Goal: Task Accomplishment & Management: Use online tool/utility

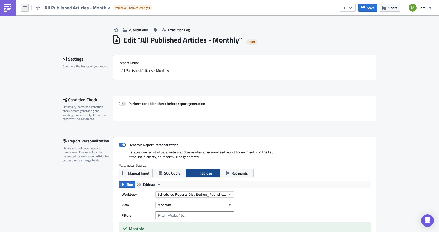
click at [28, 9] on button "button" at bounding box center [25, 8] width 8 height 8
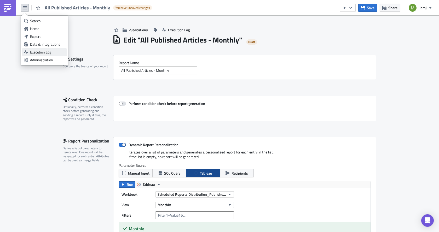
click at [42, 51] on div "Execution Log" at bounding box center [47, 52] width 35 height 5
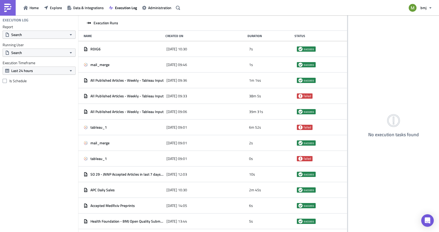
drag, startPoint x: 151, startPoint y: 56, endPoint x: 369, endPoint y: 51, distance: 218.6
click at [369, 51] on div "Execution Runs Name Created On Duration Status RDIG6 [DATE] 10:30 7s success ma…" at bounding box center [258, 123] width 360 height 217
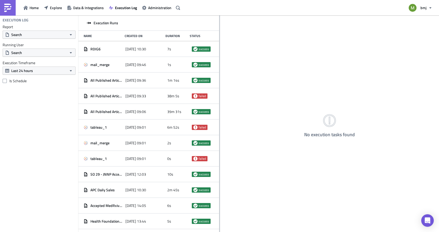
drag, startPoint x: 347, startPoint y: 50, endPoint x: 219, endPoint y: 58, distance: 128.4
click at [219, 58] on div at bounding box center [219, 123] width 1 height 217
click at [53, 8] on span "Explore" at bounding box center [56, 7] width 12 height 5
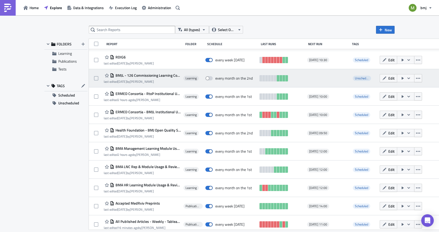
scroll to position [209, 0]
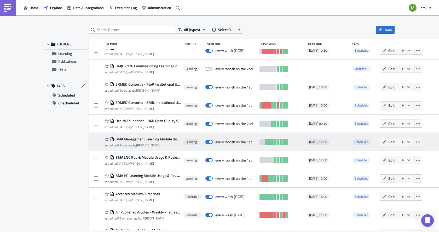
click at [153, 139] on span "BMA Management Learning Module Usage & Reviews (for publication)" at bounding box center [147, 139] width 67 height 5
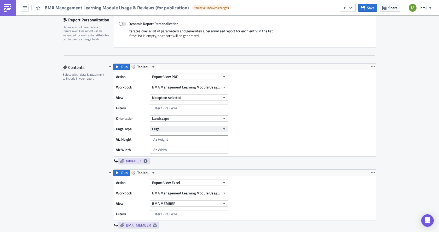
scroll to position [140, 0]
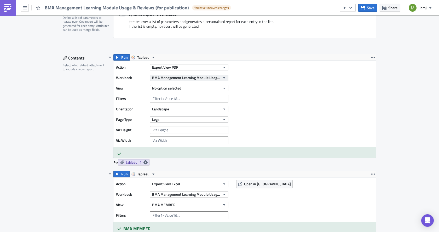
click at [188, 79] on span "BMA Management Learning Module Usage & Reviews" at bounding box center [186, 77] width 68 height 5
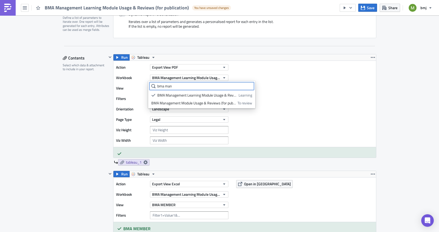
type input "bma man"
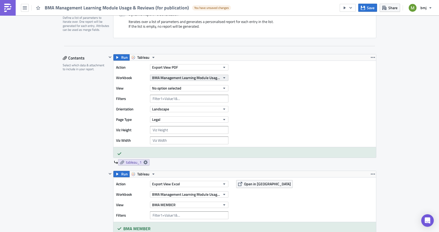
click at [166, 76] on span "BMA Management Learning Module Usage & Reviews" at bounding box center [186, 77] width 68 height 5
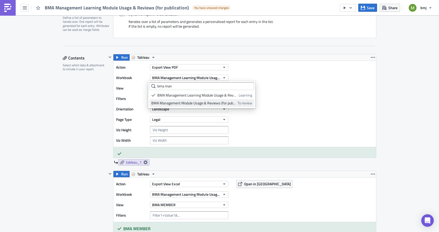
click at [171, 104] on div "BMA Management Module Usage & Reviews (for publication)" at bounding box center [193, 103] width 84 height 5
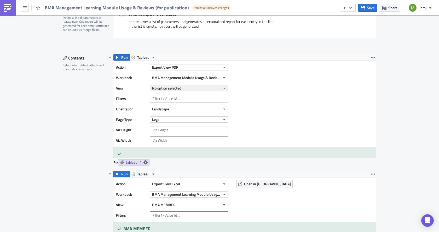
click at [172, 91] on span "No option selected" at bounding box center [166, 87] width 29 height 5
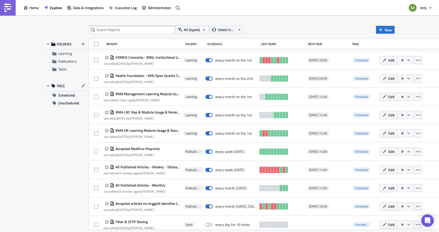
scroll to position [263, 0]
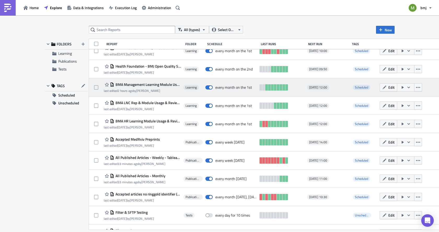
click at [149, 85] on span "BMA Management Learning Module Usage & Reviews (for publication)" at bounding box center [147, 84] width 67 height 5
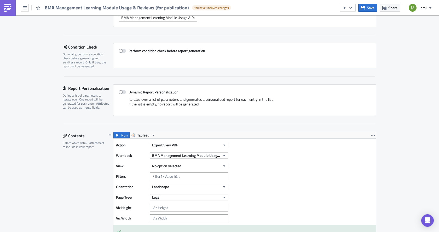
scroll to position [104, 0]
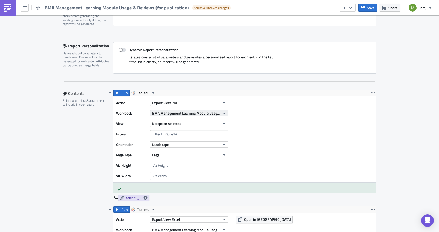
click at [181, 114] on span "BMA Management Learning Module Usage & Reviews" at bounding box center [186, 112] width 68 height 5
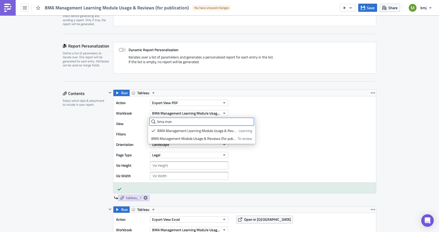
type input "bma man"
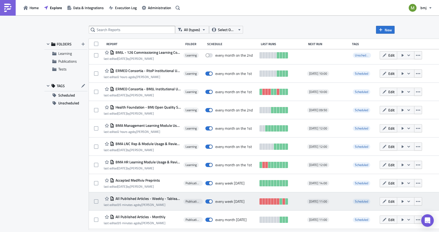
scroll to position [237, 0]
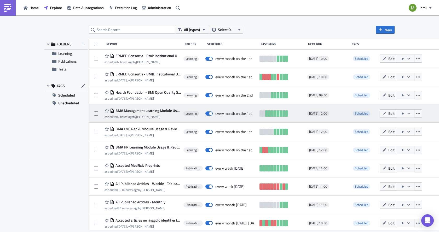
click at [140, 111] on span "BMA Management Learning Module Usage & Reviews (for publication)" at bounding box center [147, 110] width 67 height 5
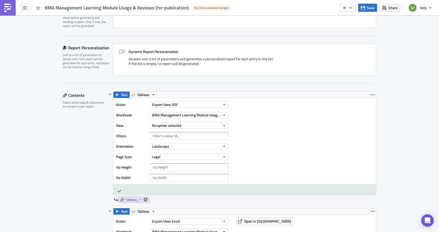
scroll to position [104, 0]
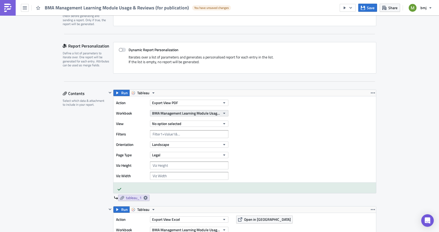
click at [162, 114] on span "BMA Management Learning Module Usage & Reviews" at bounding box center [186, 112] width 68 height 5
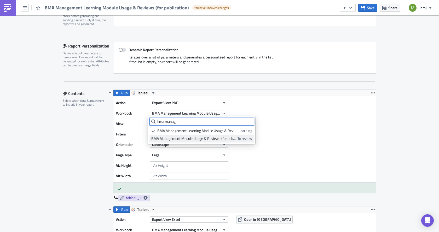
type input "bma manage"
click at [179, 139] on div "BMA Management Module Usage & Reviews (for publication)" at bounding box center [193, 138] width 84 height 5
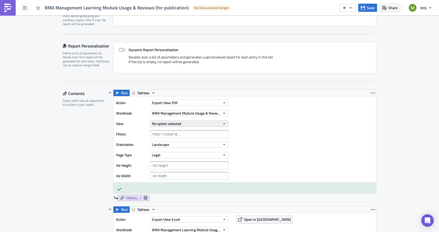
click at [164, 123] on span "No option selected" at bounding box center [166, 123] width 29 height 5
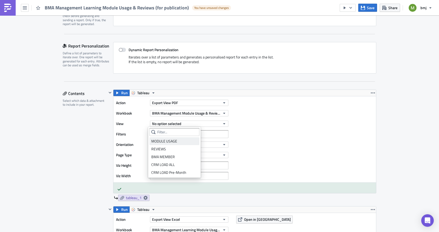
click at [165, 141] on div "MODULE USAGE" at bounding box center [174, 141] width 46 height 5
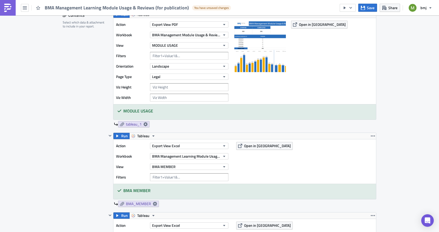
scroll to position [157, 0]
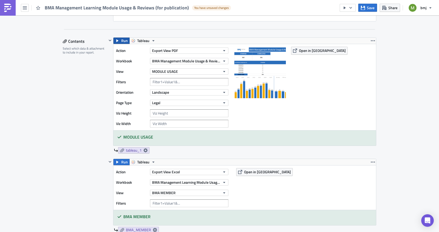
click at [121, 40] on span "Run" at bounding box center [124, 41] width 7 height 6
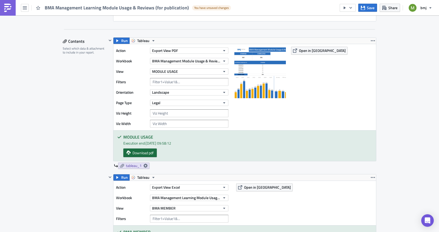
click at [140, 152] on span "Download pdf" at bounding box center [142, 152] width 21 height 5
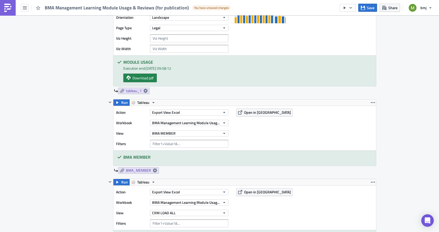
scroll to position [235, 0]
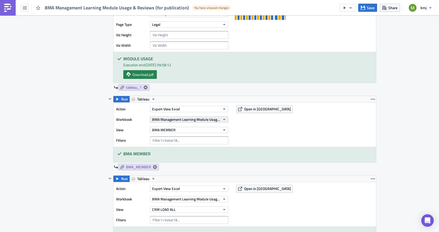
click at [162, 120] on span "BMA Management Learning Module Usage & Reviews" at bounding box center [186, 119] width 68 height 5
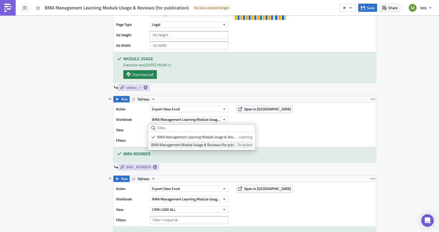
click at [169, 144] on div "BMA Management Module Usage & Reviews (for publication)" at bounding box center [193, 144] width 84 height 5
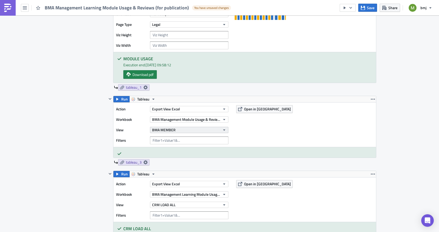
click at [162, 131] on span "BMA MEMBER" at bounding box center [163, 129] width 23 height 5
click at [78, 166] on div "Contents Select which data & attachment to include in your report." at bounding box center [85, 176] width 44 height 435
click at [172, 130] on span "BMA MEMBER" at bounding box center [163, 129] width 23 height 5
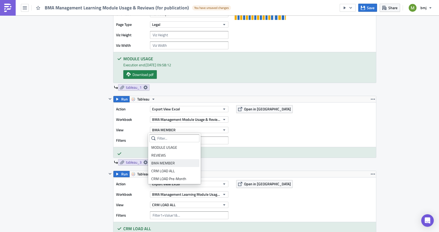
click at [166, 162] on div "BMA MEMBER" at bounding box center [174, 163] width 46 height 5
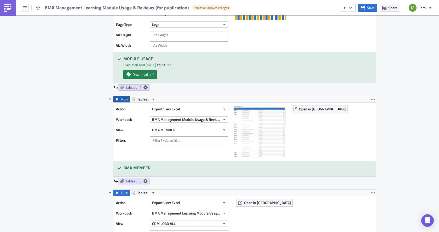
click at [116, 101] on icon "button" at bounding box center [117, 99] width 4 height 4
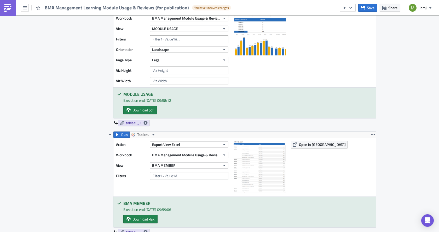
scroll to position [209, 0]
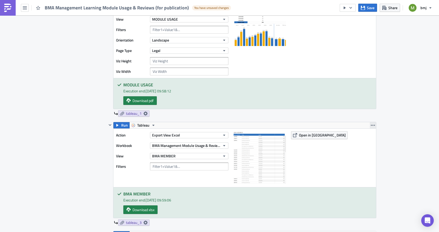
click at [371, 126] on icon "button" at bounding box center [372, 125] width 4 height 4
click at [364, 137] on div "Duplicate" at bounding box center [373, 137] width 35 height 5
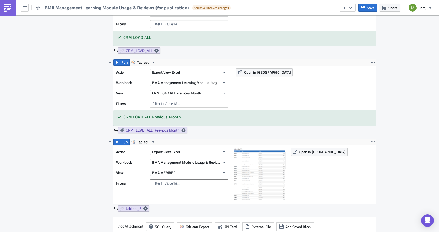
scroll to position [496, 0]
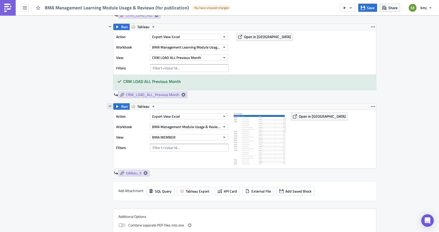
click at [109, 106] on icon "button" at bounding box center [110, 106] width 3 height 2
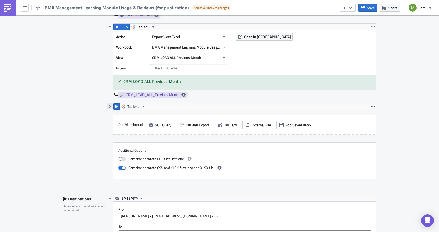
click at [108, 107] on icon "button" at bounding box center [110, 106] width 4 height 4
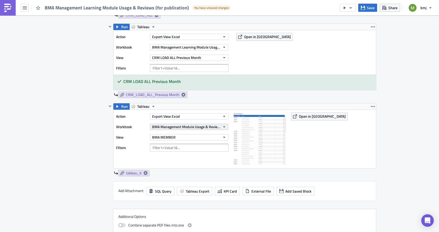
click at [166, 128] on span "BMA Management Module Usage & Reviews (for publication)" at bounding box center [186, 126] width 68 height 5
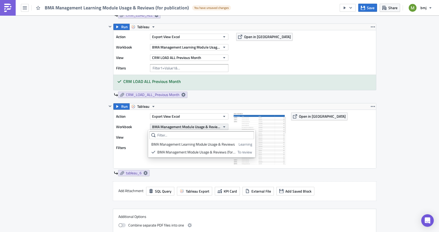
click at [166, 128] on span "BMA Management Module Usage & Reviews (for publication)" at bounding box center [186, 126] width 68 height 5
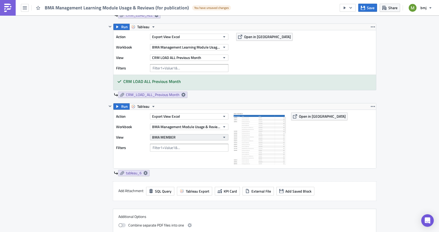
click at [166, 137] on span "BMA MEMBER" at bounding box center [163, 136] width 23 height 5
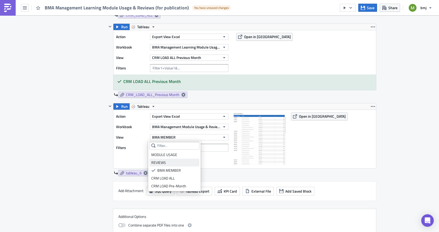
click at [163, 162] on div "REVIEWS" at bounding box center [174, 162] width 46 height 5
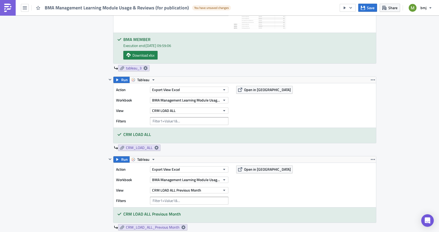
scroll to position [365, 0]
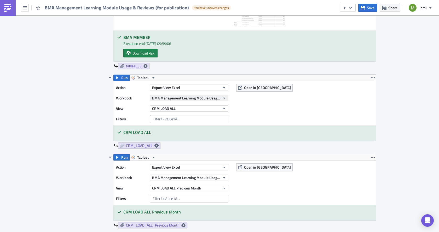
click at [158, 98] on span "BMA Management Learning Module Usage & Reviews" at bounding box center [186, 97] width 68 height 5
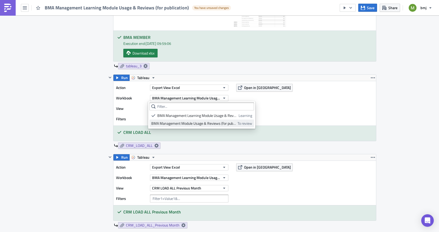
click at [164, 123] on div "BMA Management Module Usage & Reviews (for publication)" at bounding box center [193, 123] width 84 height 5
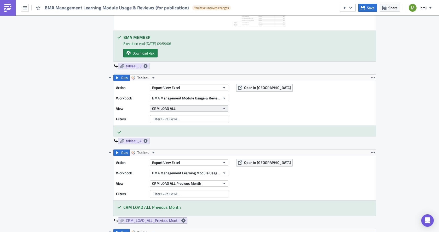
click at [160, 108] on span "CRM LOAD ALL" at bounding box center [163, 108] width 23 height 5
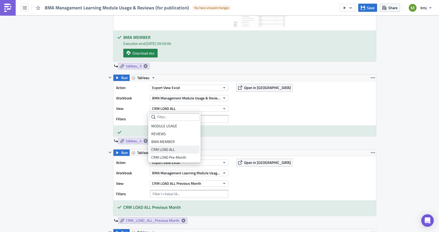
click at [164, 151] on div "CRM LOAD ALL" at bounding box center [174, 149] width 46 height 5
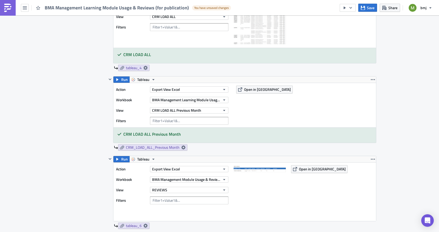
scroll to position [470, 0]
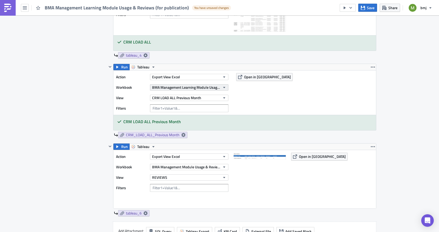
click at [162, 85] on span "BMA Management Learning Module Usage & Reviews" at bounding box center [186, 87] width 68 height 5
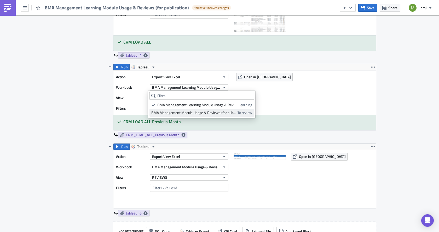
click at [173, 113] on div "BMA Management Module Usage & Reviews (for publication)" at bounding box center [193, 112] width 84 height 5
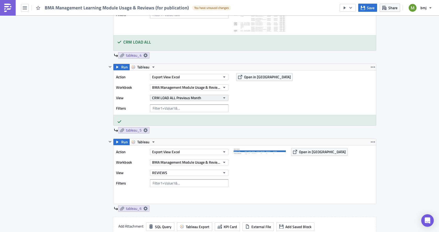
click at [175, 96] on span "CRM LOAD ALL Previous Month" at bounding box center [176, 97] width 49 height 5
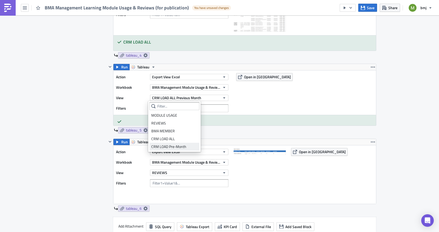
click at [172, 145] on div "CRM LOAD Pre-Month" at bounding box center [174, 146] width 46 height 5
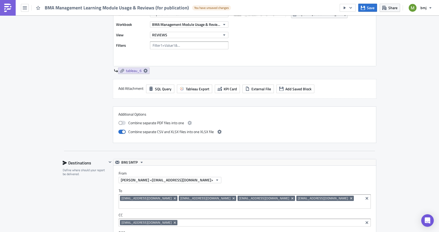
scroll to position [653, 0]
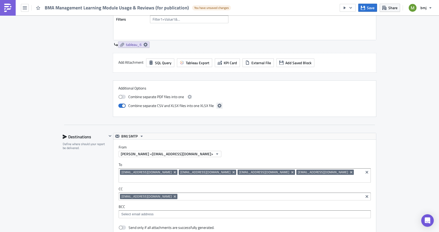
click at [217, 105] on icon "button" at bounding box center [219, 106] width 4 height 4
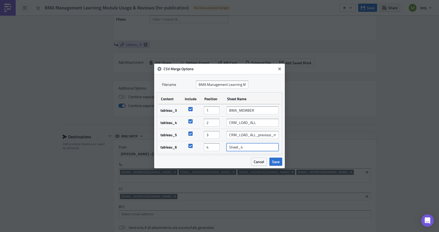
drag, startPoint x: 250, startPoint y: 146, endPoint x: 221, endPoint y: 147, distance: 29.5
click at [221, 147] on tr "tableau_6 4 Sheet_4" at bounding box center [219, 147] width 122 height 12
type input "Reviews"
drag, startPoint x: 258, startPoint y: 111, endPoint x: 217, endPoint y: 110, distance: 41.3
click at [217, 110] on tr "tableau_3 1 BMA_MEMBER" at bounding box center [219, 110] width 122 height 13
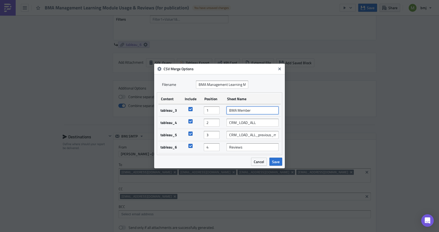
type input "BMA Member"
drag, startPoint x: 196, startPoint y: 131, endPoint x: 170, endPoint y: 132, distance: 25.9
click at [170, 132] on tbody "tableau_3 1 BMA Member tableau_4 2 CRM_LOAD_ALL tableau_5 3 CRM_LOAD_ALL_previo…" at bounding box center [219, 128] width 122 height 49
click at [216, 158] on div "Cancel Save" at bounding box center [219, 160] width 125 height 11
click at [210, 147] on input "4" at bounding box center [212, 147] width 16 height 8
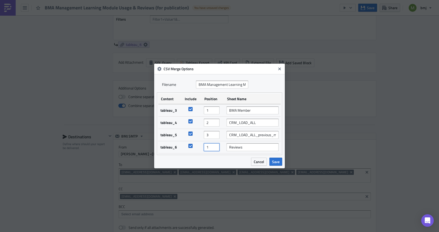
type input "1"
type input "4"
click at [215, 133] on input "4" at bounding box center [212, 135] width 16 height 8
type input "3"
click at [216, 121] on input "3" at bounding box center [212, 123] width 16 height 8
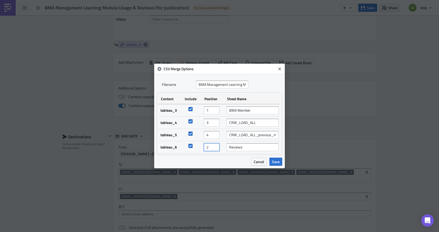
type input "2"
click at [217, 145] on input "2" at bounding box center [212, 147] width 16 height 8
click at [221, 159] on div "Cancel Save" at bounding box center [219, 160] width 125 height 11
click at [274, 161] on span "Save" at bounding box center [276, 161] width 8 height 5
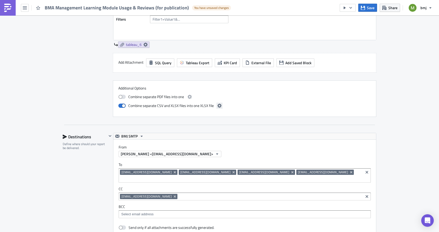
click at [217, 105] on icon "button" at bounding box center [219, 106] width 4 height 4
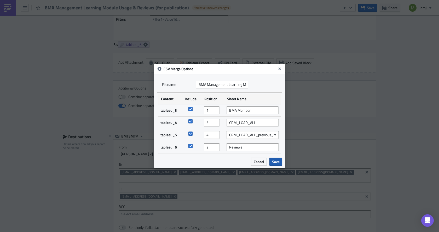
click at [273, 163] on span "Save" at bounding box center [276, 161] width 8 height 5
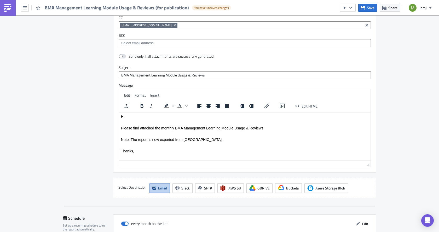
scroll to position [879, 0]
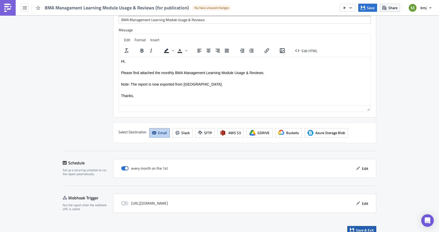
click at [359, 227] on span "Save & Exit" at bounding box center [365, 229] width 18 height 5
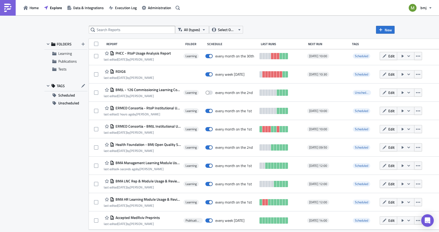
scroll to position [237, 0]
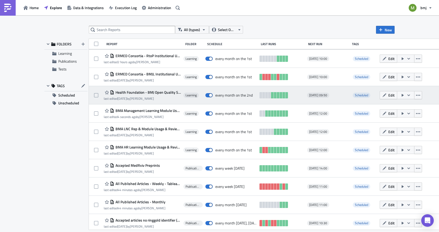
click at [123, 91] on span "Health Foundation - BMJ Open Quality Submissions Report" at bounding box center [147, 92] width 67 height 5
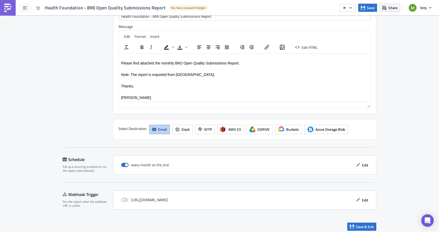
scroll to position [480, 0]
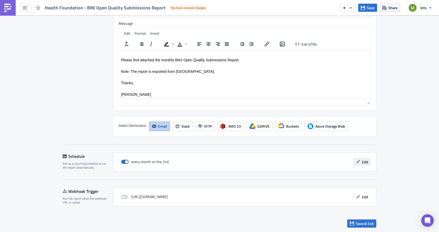
click at [363, 161] on span "Edit" at bounding box center [365, 161] width 6 height 5
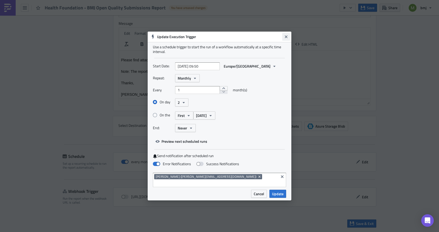
click at [287, 39] on icon "Close" at bounding box center [286, 37] width 4 height 4
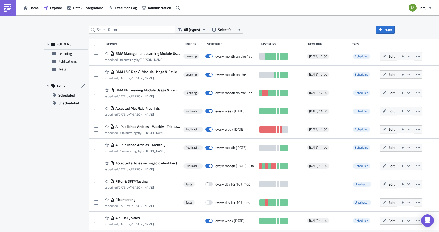
scroll to position [295, 0]
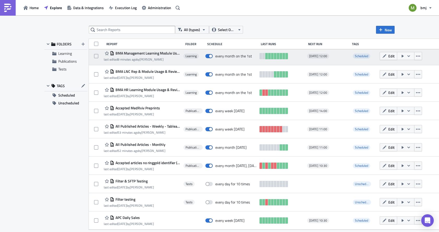
click at [147, 53] on span "BMA Management Learning Module Usage & Reviews (for publication)" at bounding box center [147, 53] width 67 height 5
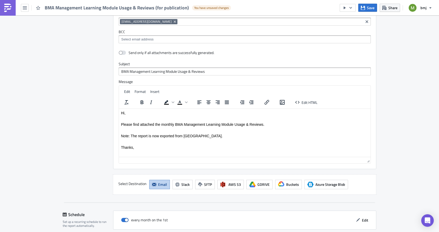
scroll to position [823, 0]
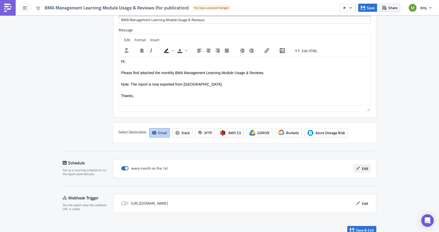
click at [362, 166] on span "Edit" at bounding box center [365, 168] width 6 height 5
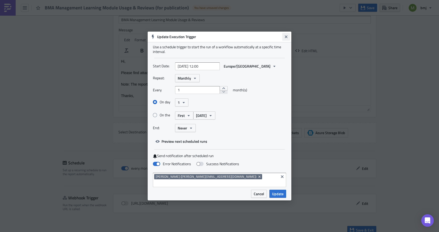
click at [285, 39] on icon "Close" at bounding box center [286, 37] width 4 height 4
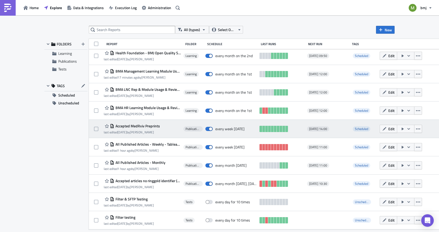
scroll to position [269, 0]
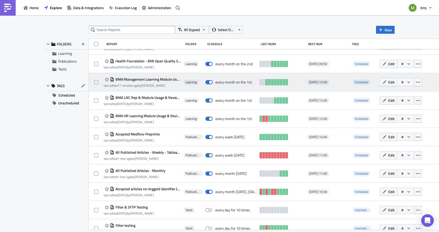
click at [125, 79] on span "BMA Management Learning Module Usage & Reviews (for publication)" at bounding box center [147, 79] width 67 height 5
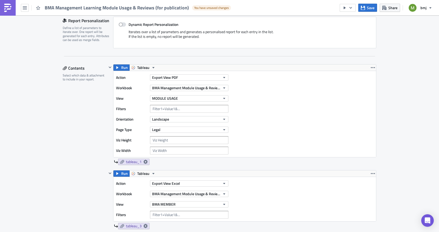
scroll to position [131, 0]
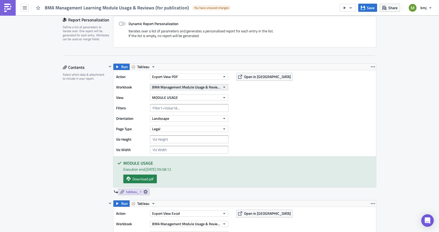
click at [180, 88] on span "BMA Management Module Usage & Reviews (for publication)" at bounding box center [186, 86] width 68 height 5
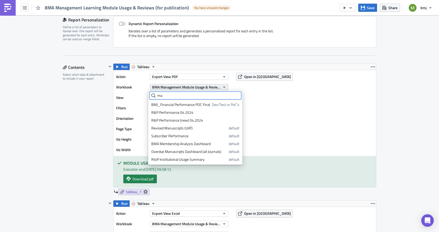
type input "m"
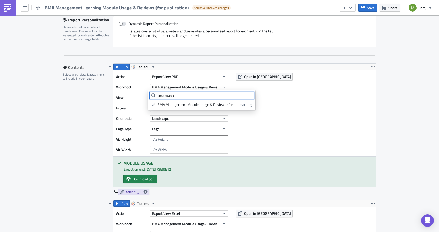
type input "bma mana"
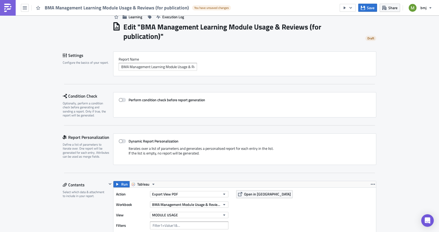
scroll to position [0, 0]
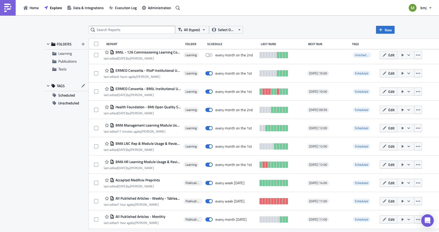
scroll to position [261, 0]
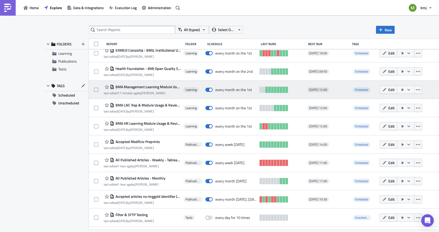
click at [406, 90] on icon "button" at bounding box center [408, 90] width 4 height 4
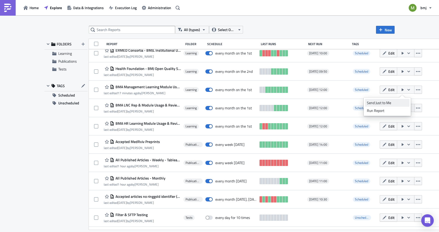
click at [381, 103] on div "Send Just to Me" at bounding box center [387, 102] width 41 height 5
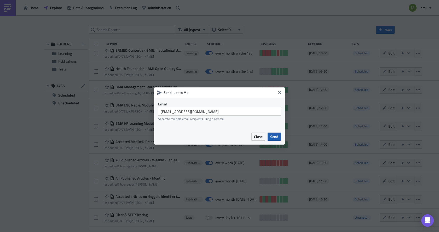
click at [271, 139] on span "Send" at bounding box center [274, 136] width 8 height 5
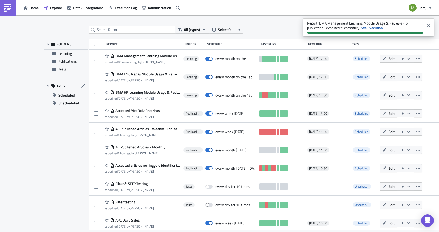
scroll to position [295, 0]
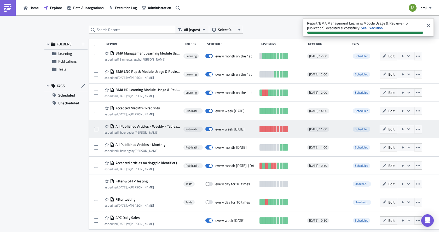
click at [147, 127] on span "All Published Articles - Weekly - Tableau Input" at bounding box center [147, 126] width 67 height 5
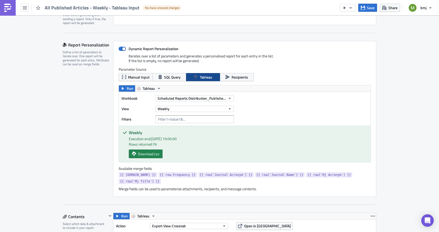
scroll to position [104, 0]
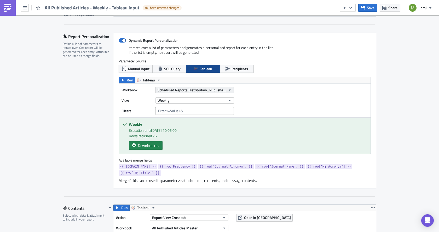
click at [180, 91] on span "Scheduled Reports Distribution_Published Articles Mailing" at bounding box center [191, 89] width 68 height 5
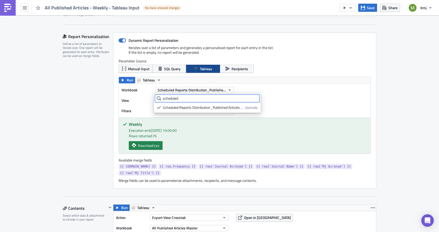
type input "scheduled"
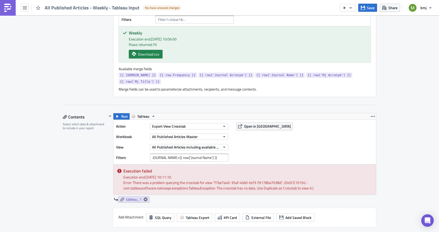
scroll to position [209, 0]
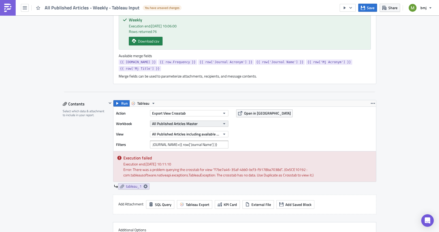
click at [185, 121] on span "All Published Articles Master" at bounding box center [174, 123] width 45 height 5
drag, startPoint x: 174, startPoint y: 125, endPoint x: 138, endPoint y: 126, distance: 36.0
click at [138, 126] on body "All Published Articles - Weekly - Tableau Input You have unsaved changes Save S…" at bounding box center [219, 116] width 439 height 233
type input "m"
type input "all publish"
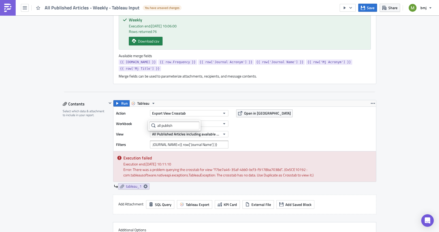
click at [72, 139] on div "Contents Select which data & attachment to include in your report." at bounding box center [85, 179] width 44 height 159
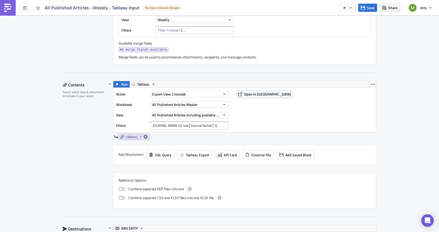
scroll to position [209, 0]
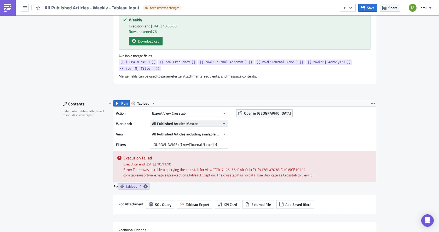
click at [162, 121] on span "All Published Articles Master" at bounding box center [174, 123] width 45 height 5
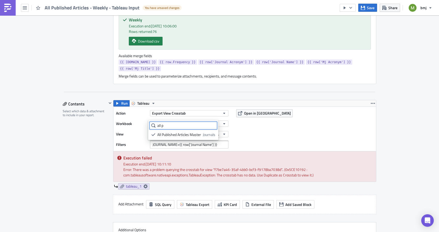
type input "all p"
click at [75, 144] on div "Contents Select which data & attachment to include in your report." at bounding box center [85, 179] width 44 height 159
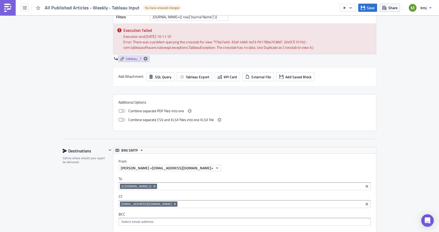
scroll to position [339, 0]
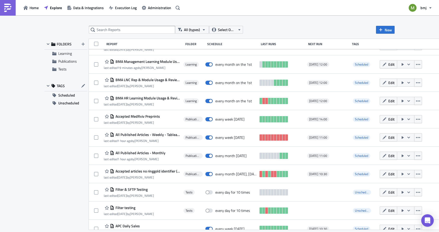
scroll to position [290, 0]
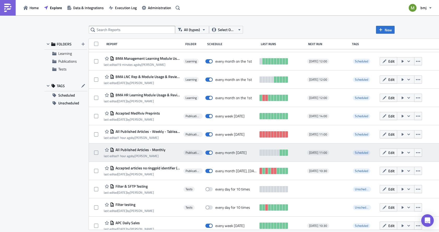
click at [151, 149] on span "All Published Articles - Monthly" at bounding box center [139, 149] width 51 height 5
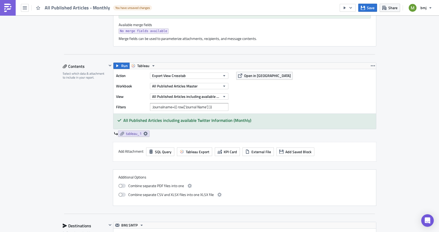
scroll to position [183, 0]
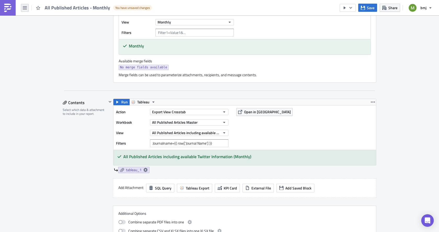
click at [26, 8] on icon "button" at bounding box center [25, 8] width 4 height 4
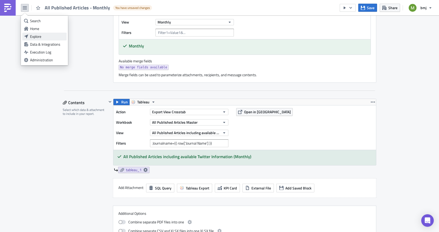
click at [37, 35] on div "Explore" at bounding box center [47, 36] width 35 height 5
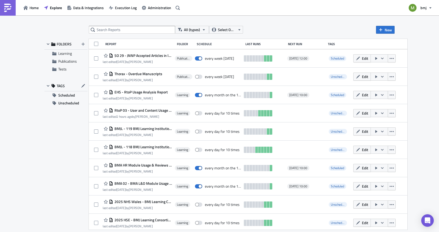
click at [32, 163] on div "All (types) Select Owner New FOLDERS Learning Publications Tests TAGS Scheduled…" at bounding box center [219, 123] width 439 height 217
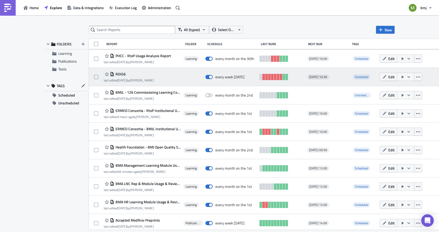
scroll to position [185, 0]
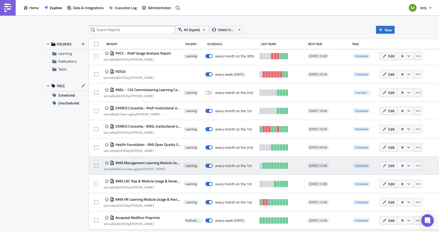
click at [406, 165] on icon "button" at bounding box center [408, 166] width 4 height 4
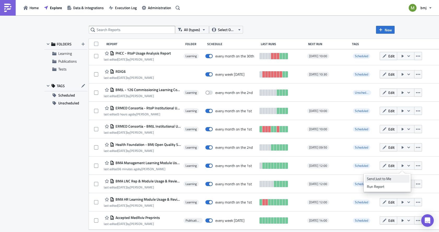
click at [397, 178] on div "Send Just to Me" at bounding box center [387, 178] width 41 height 5
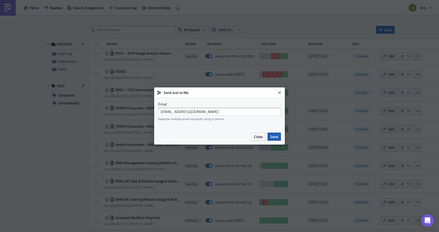
click at [270, 135] on button "Send" at bounding box center [273, 137] width 13 height 8
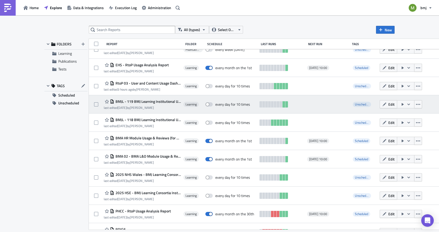
scroll to position [0, 0]
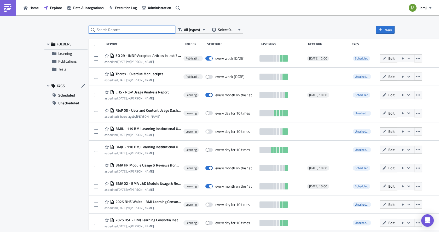
click at [132, 29] on input "text" at bounding box center [132, 30] width 86 height 8
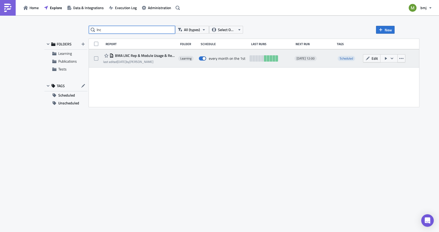
type input "lnc"
click at [153, 53] on span "BMA LNC Rep & Module Usage & Reviews (for publication) - Monthly" at bounding box center [145, 55] width 62 height 5
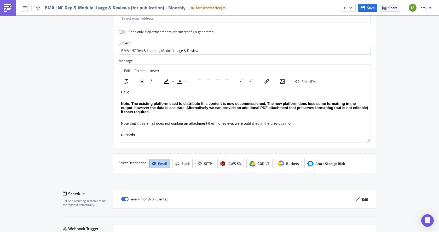
scroll to position [623, 0]
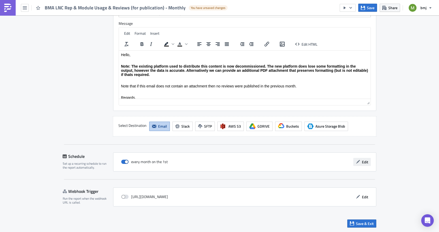
click at [362, 164] on span "Edit" at bounding box center [365, 161] width 6 height 5
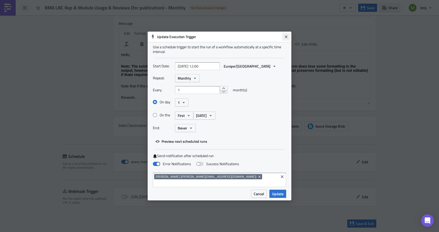
click at [285, 38] on icon "Close" at bounding box center [286, 37] width 3 height 3
